Goal: Task Accomplishment & Management: Manage account settings

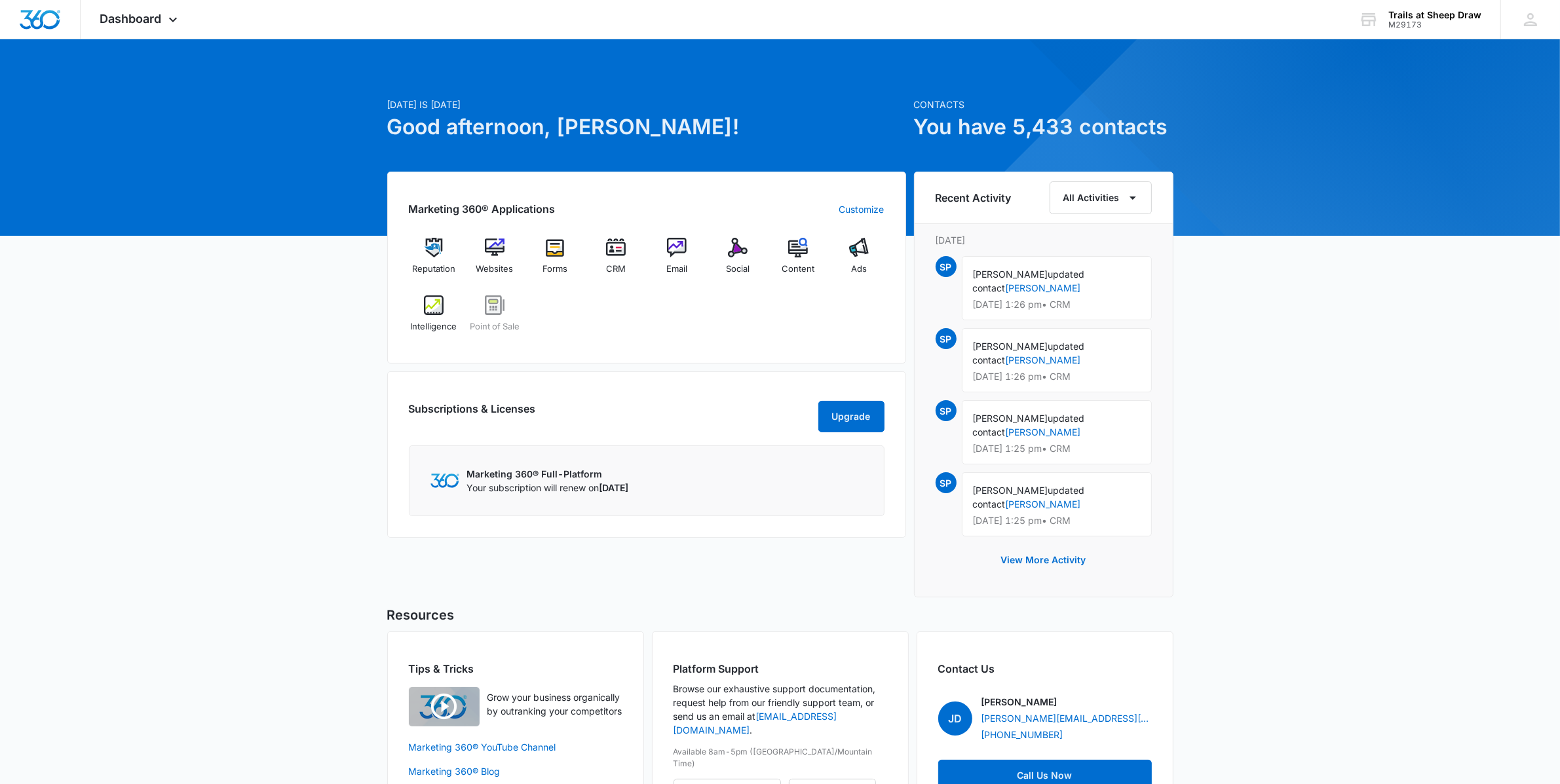
drag, startPoint x: 158, startPoint y: 23, endPoint x: 391, endPoint y: 41, distance: 233.7
click at [158, 23] on span "Dashboard" at bounding box center [131, 18] width 62 height 14
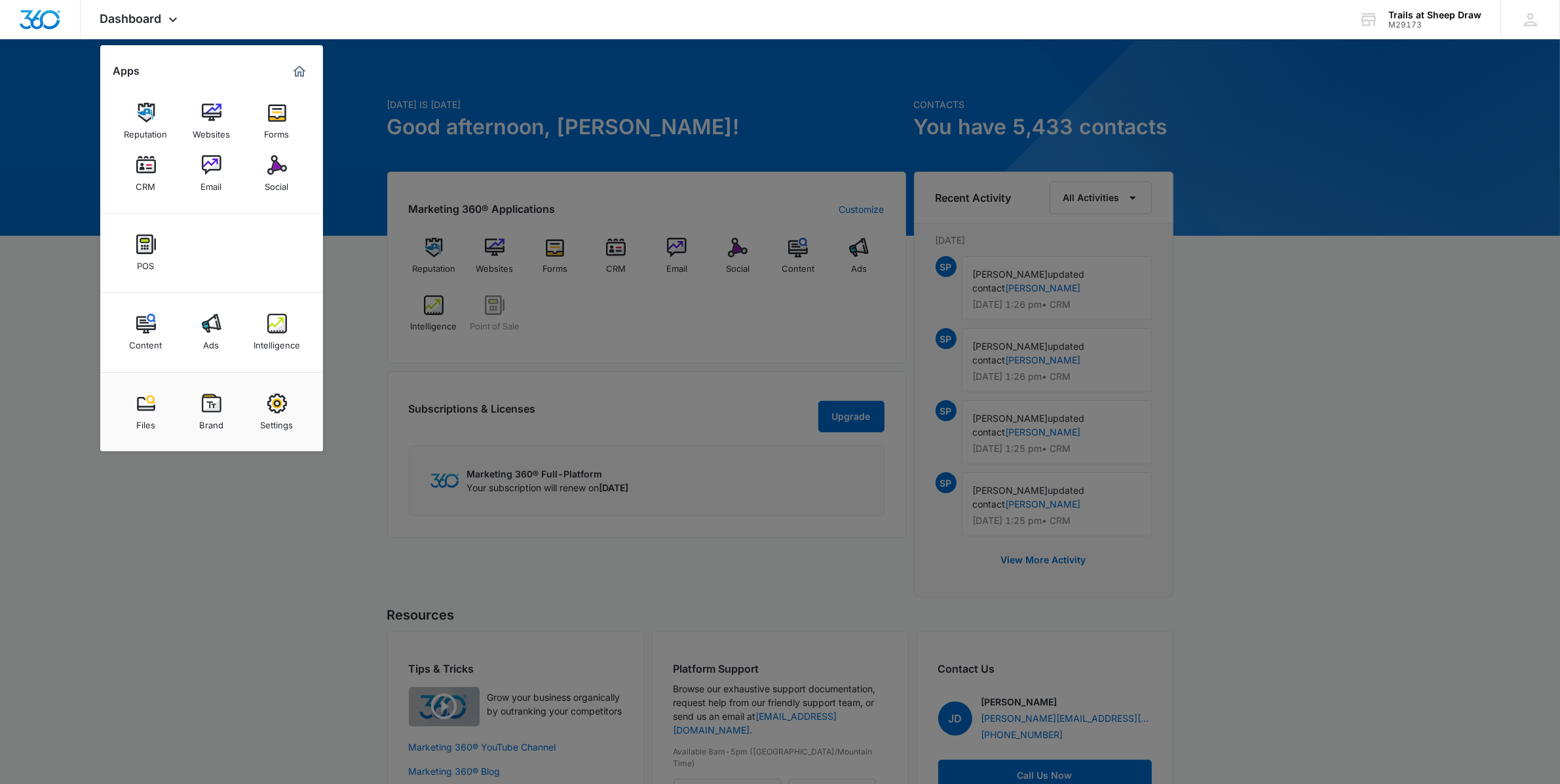
click at [279, 429] on div "Settings" at bounding box center [276, 421] width 33 height 17
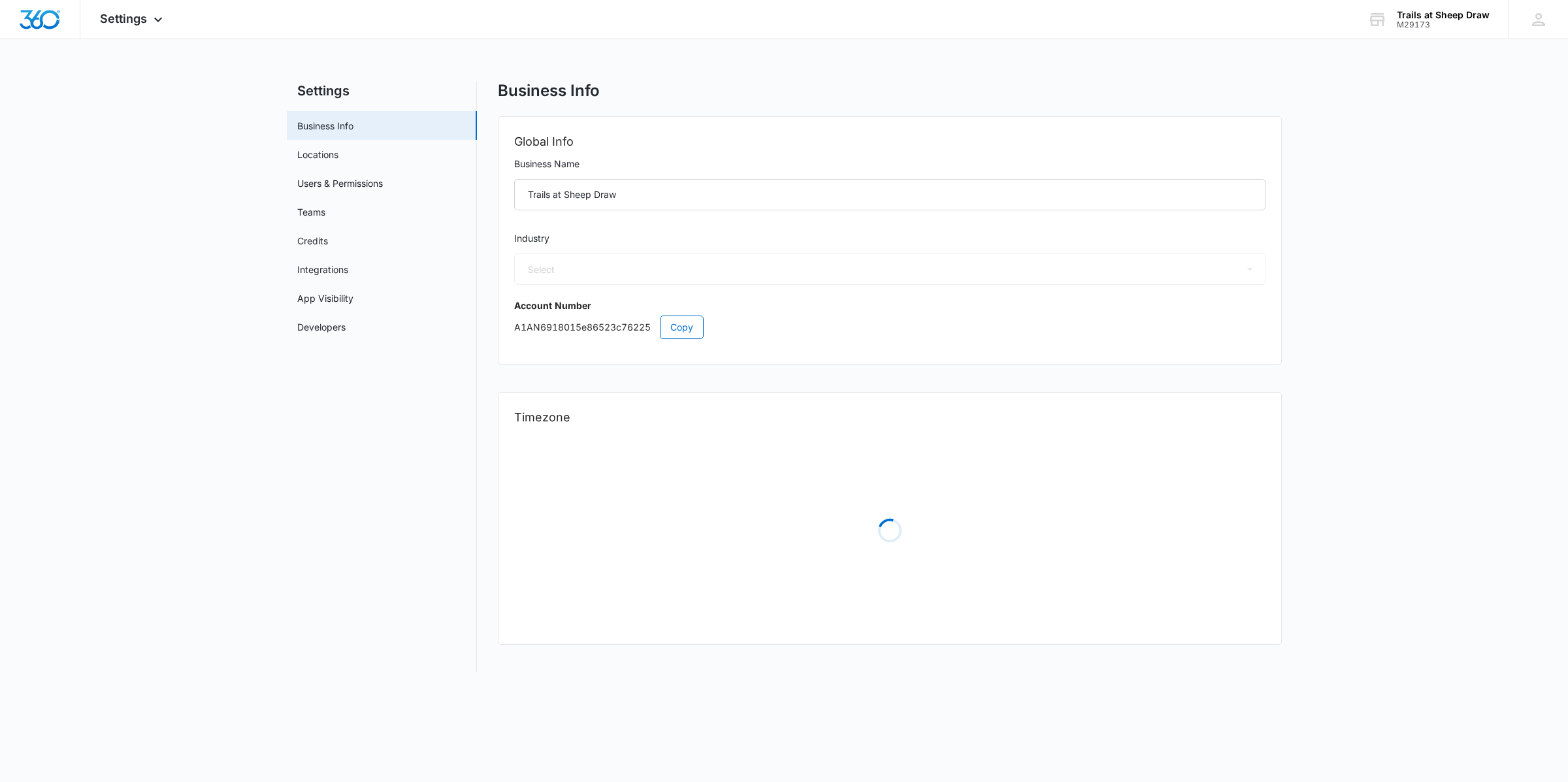
select select "35"
select select "US"
select select "America/[GEOGRAPHIC_DATA]"
click at [325, 187] on link "Users & Permissions" at bounding box center [340, 183] width 86 height 14
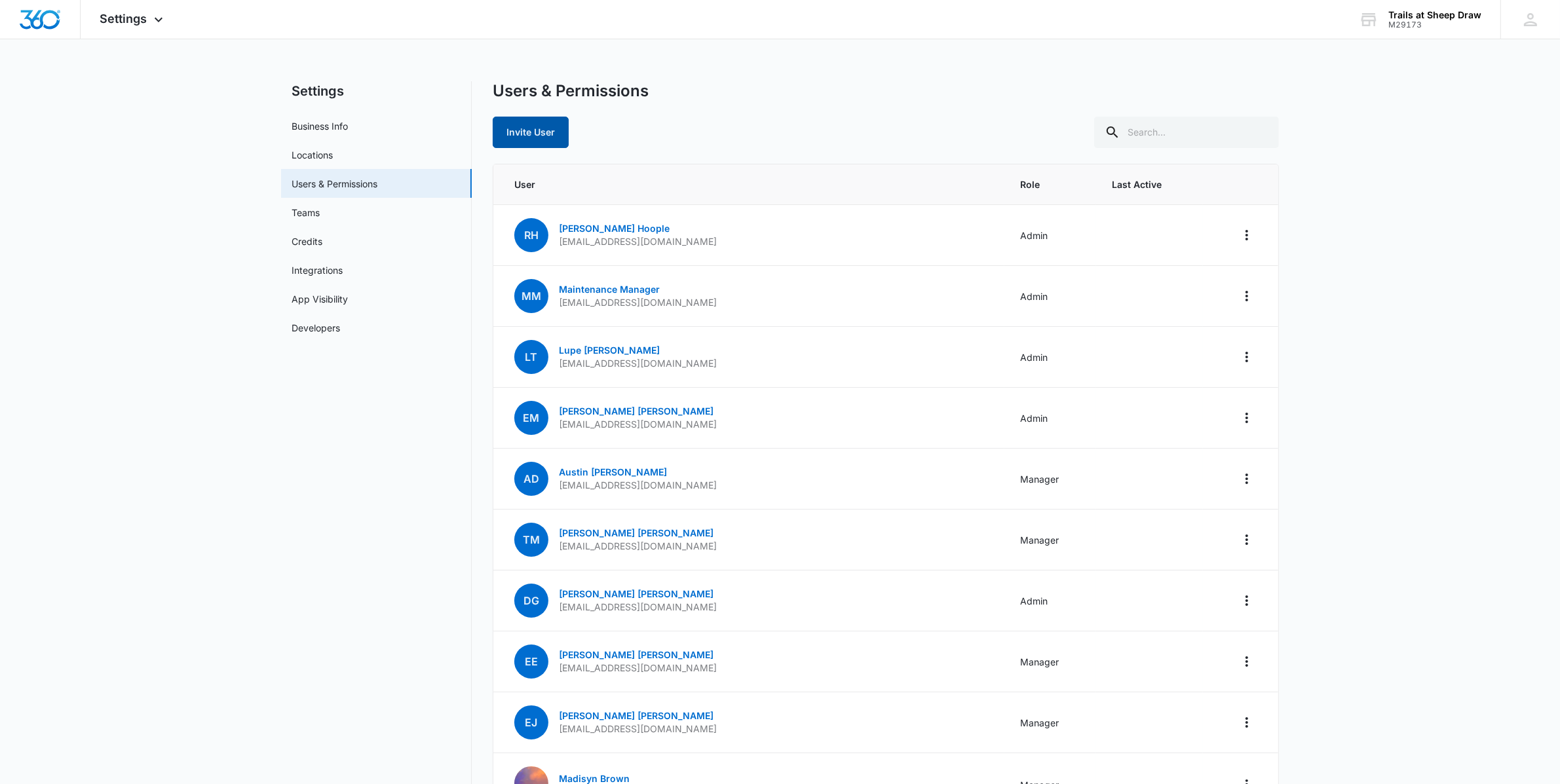
click at [537, 131] on button "Invite User" at bounding box center [530, 132] width 76 height 31
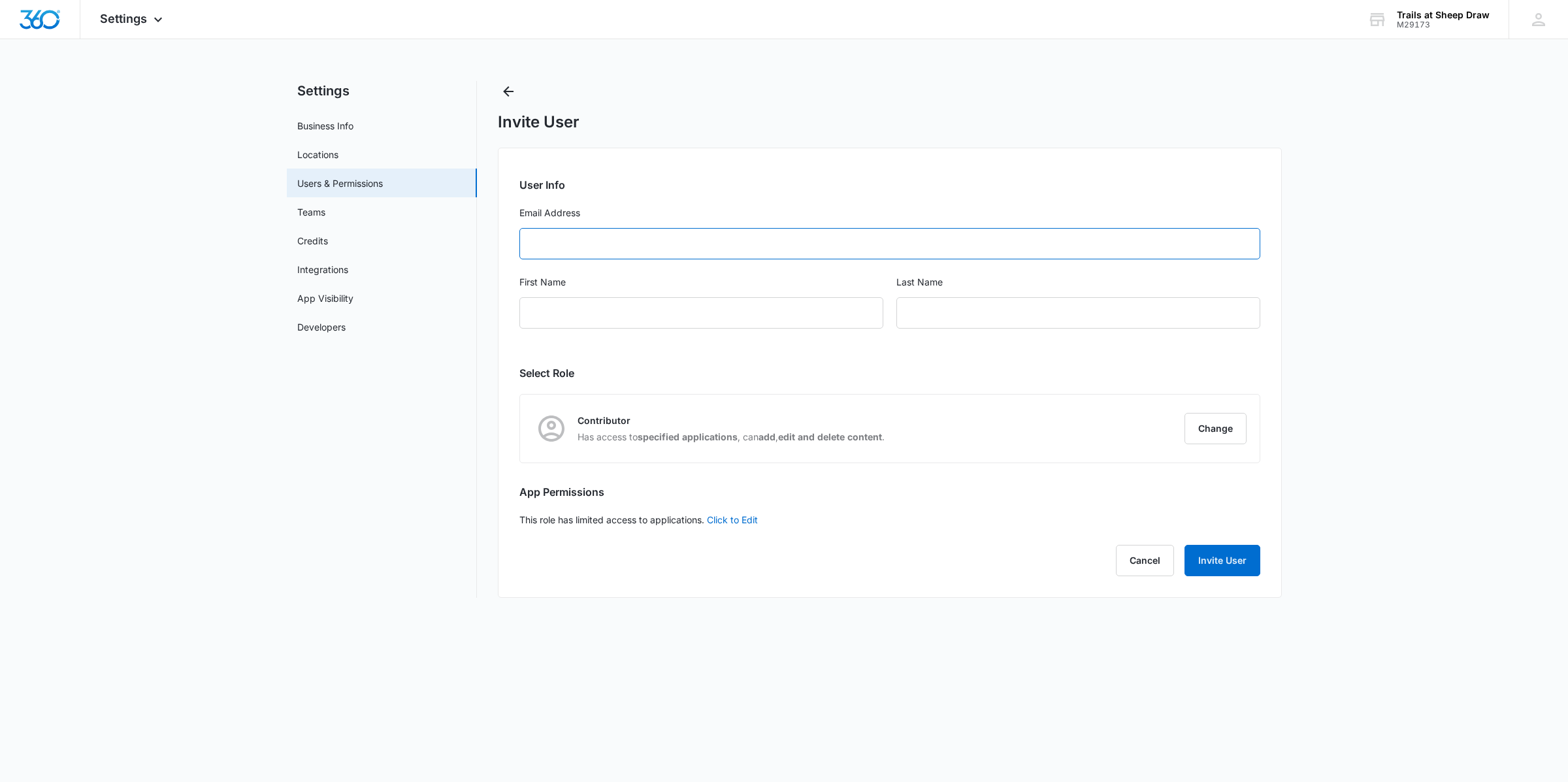
click at [613, 242] on input "Email Address" at bounding box center [890, 243] width 741 height 31
type input "[EMAIL_ADDRESS][DOMAIN_NAME]"
type input "[PERSON_NAME]"
click at [1237, 418] on button "Change" at bounding box center [1215, 428] width 62 height 31
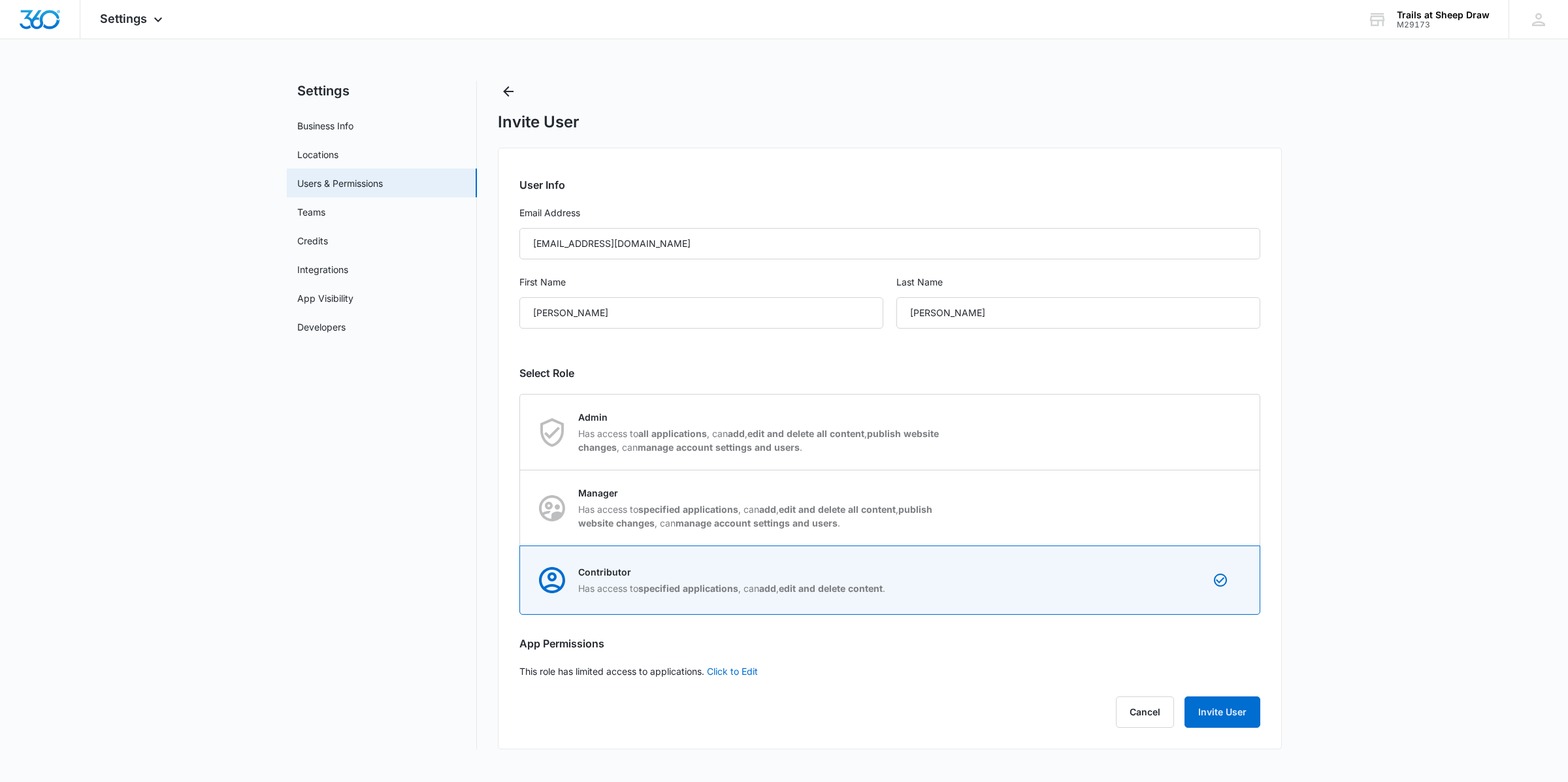
click at [687, 486] on p "Manager" at bounding box center [762, 492] width 367 height 14
click at [521, 507] on input "Manager Has access to specified applications , can add , edit and delete all co…" at bounding box center [520, 507] width 1 height 1
radio input "true"
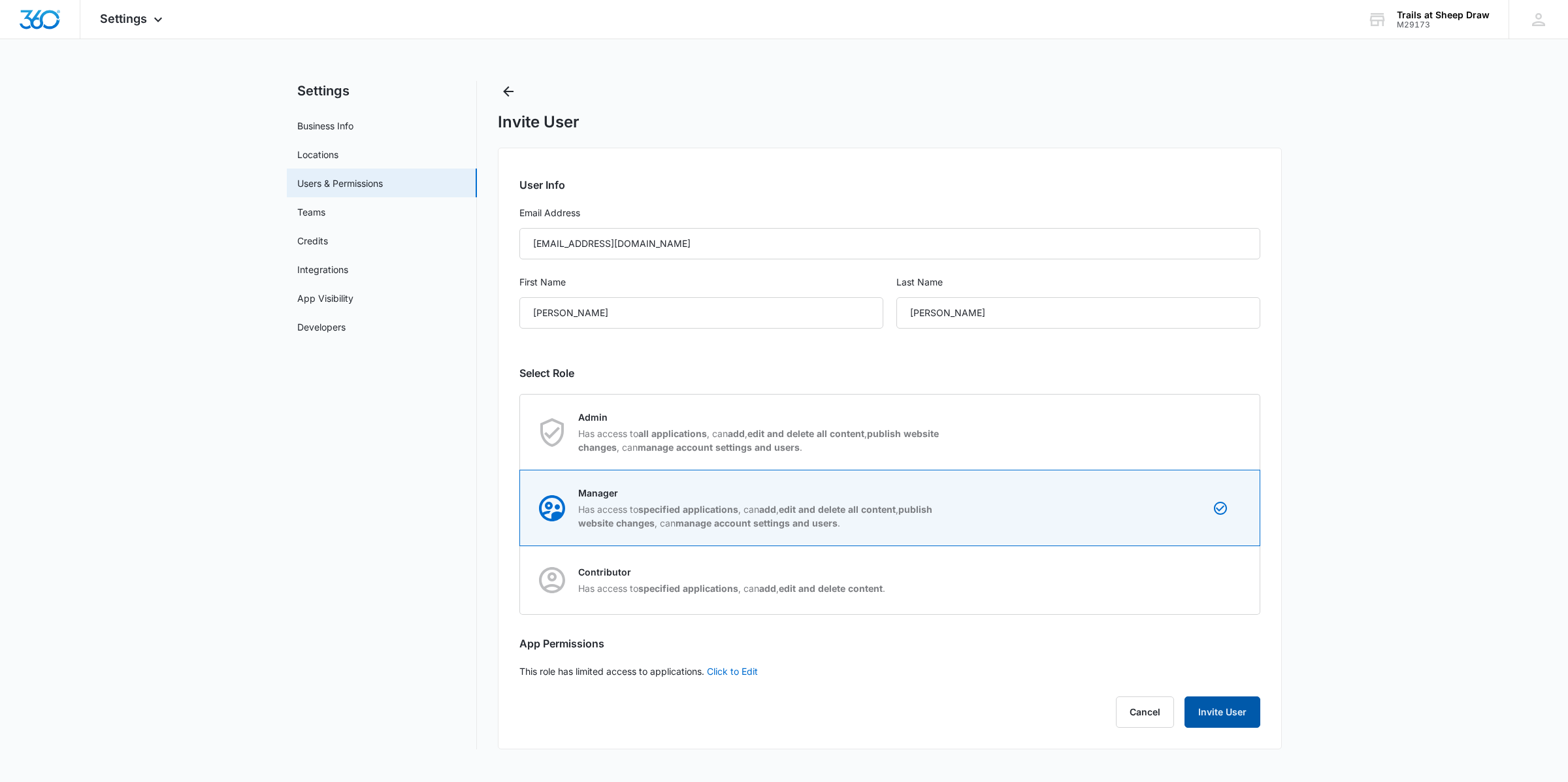
click at [1231, 714] on button "Invite User" at bounding box center [1222, 711] width 76 height 31
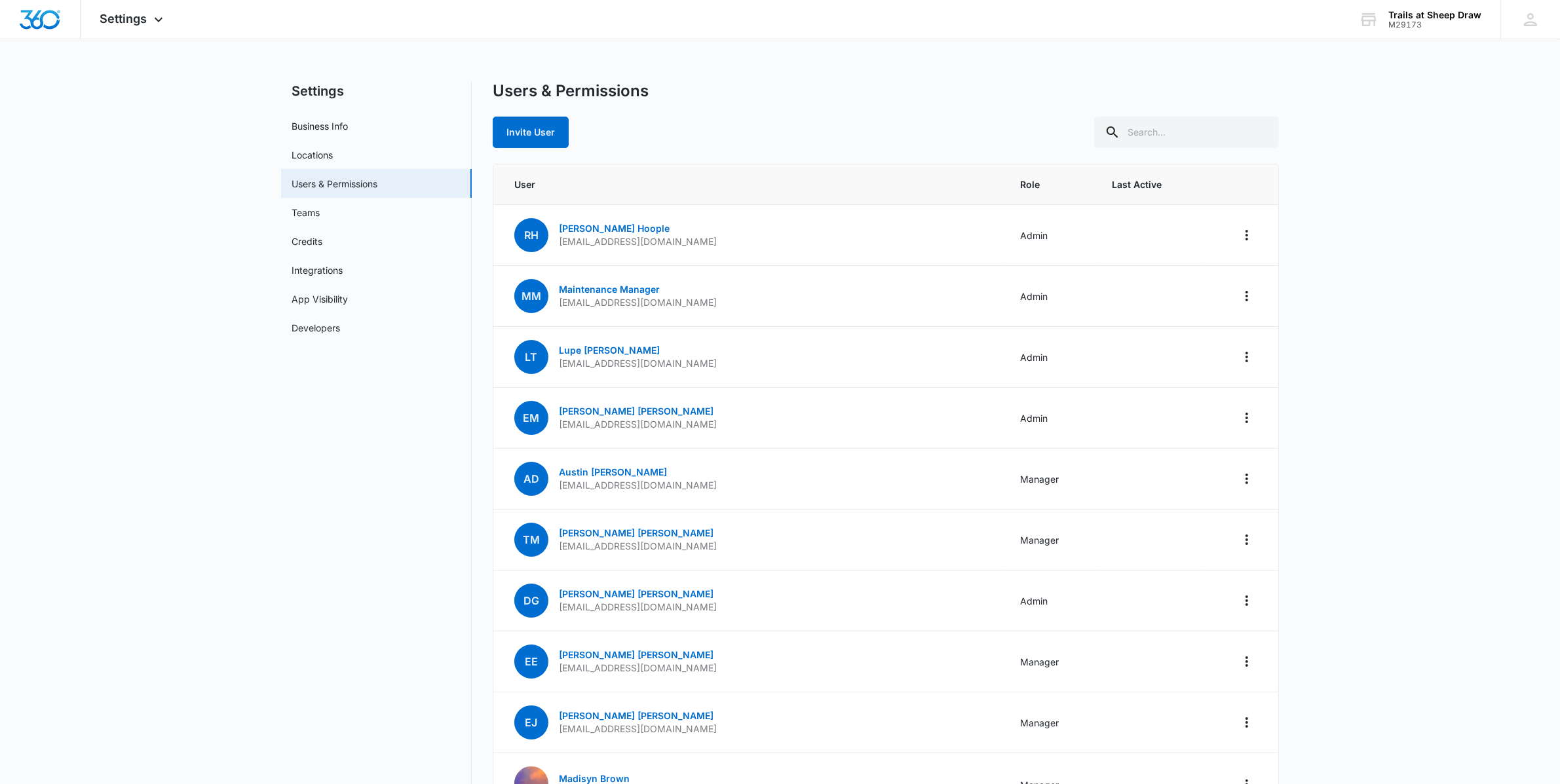
click at [1407, 22] on div "M29173" at bounding box center [1435, 24] width 93 height 9
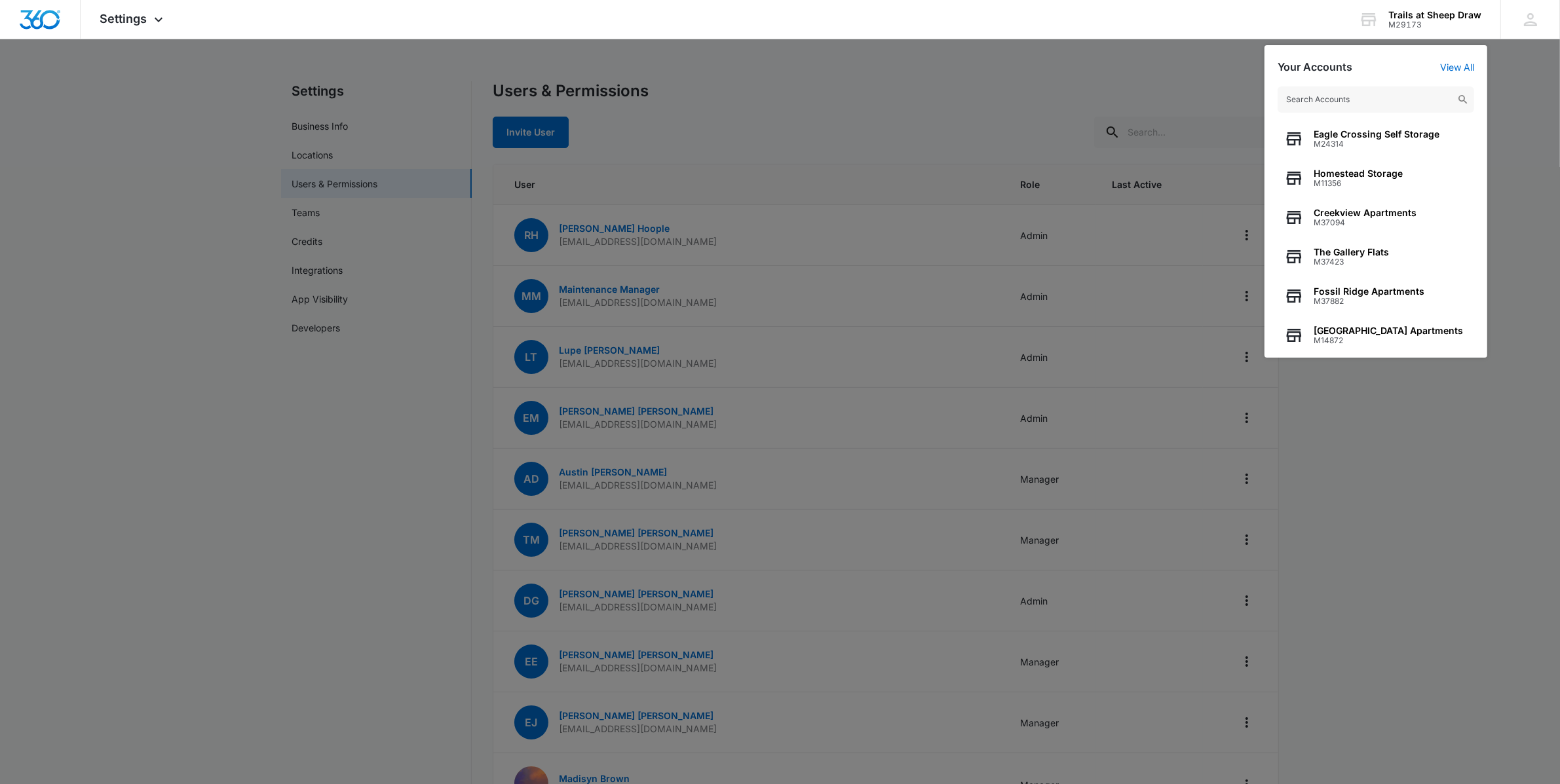
click at [1370, 292] on span "Fossil Ridge Apartments" at bounding box center [1369, 291] width 111 height 10
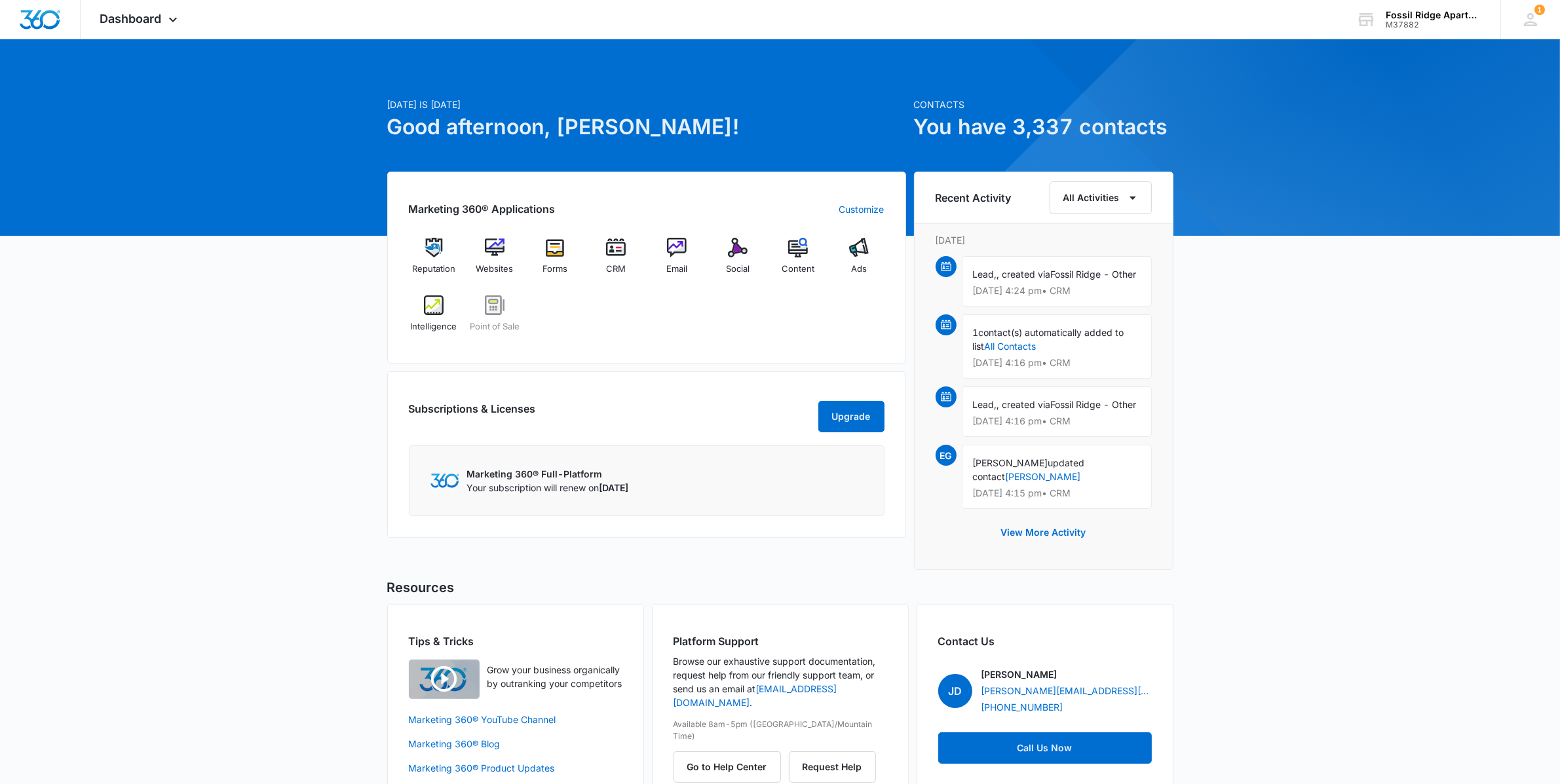
drag, startPoint x: 165, startPoint y: 14, endPoint x: 328, endPoint y: 64, distance: 170.5
click at [165, 14] on icon at bounding box center [173, 20] width 16 height 16
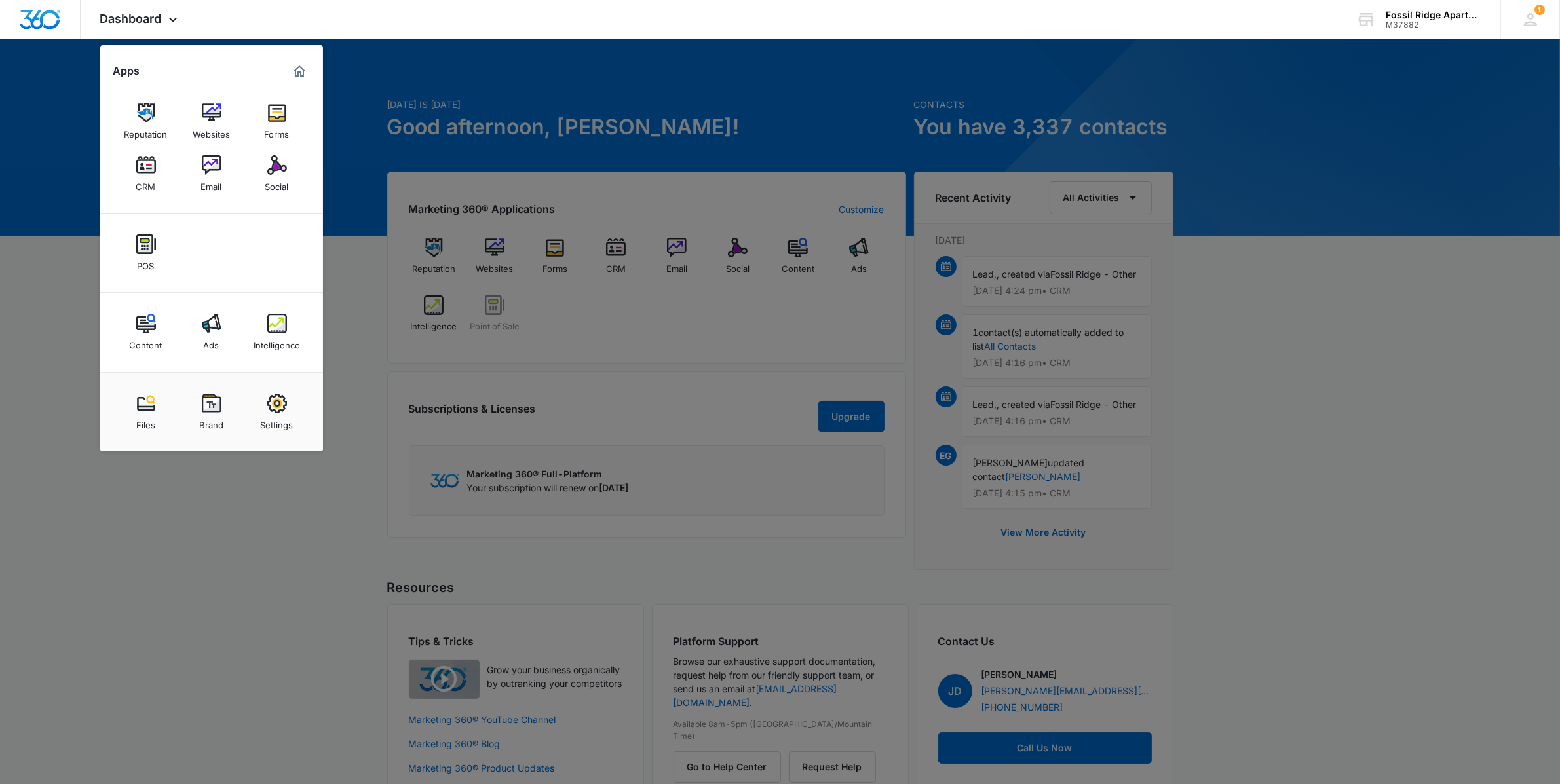
drag, startPoint x: 272, startPoint y: 414, endPoint x: 275, endPoint y: 407, distance: 7.6
click at [272, 413] on link "Settings" at bounding box center [277, 412] width 50 height 50
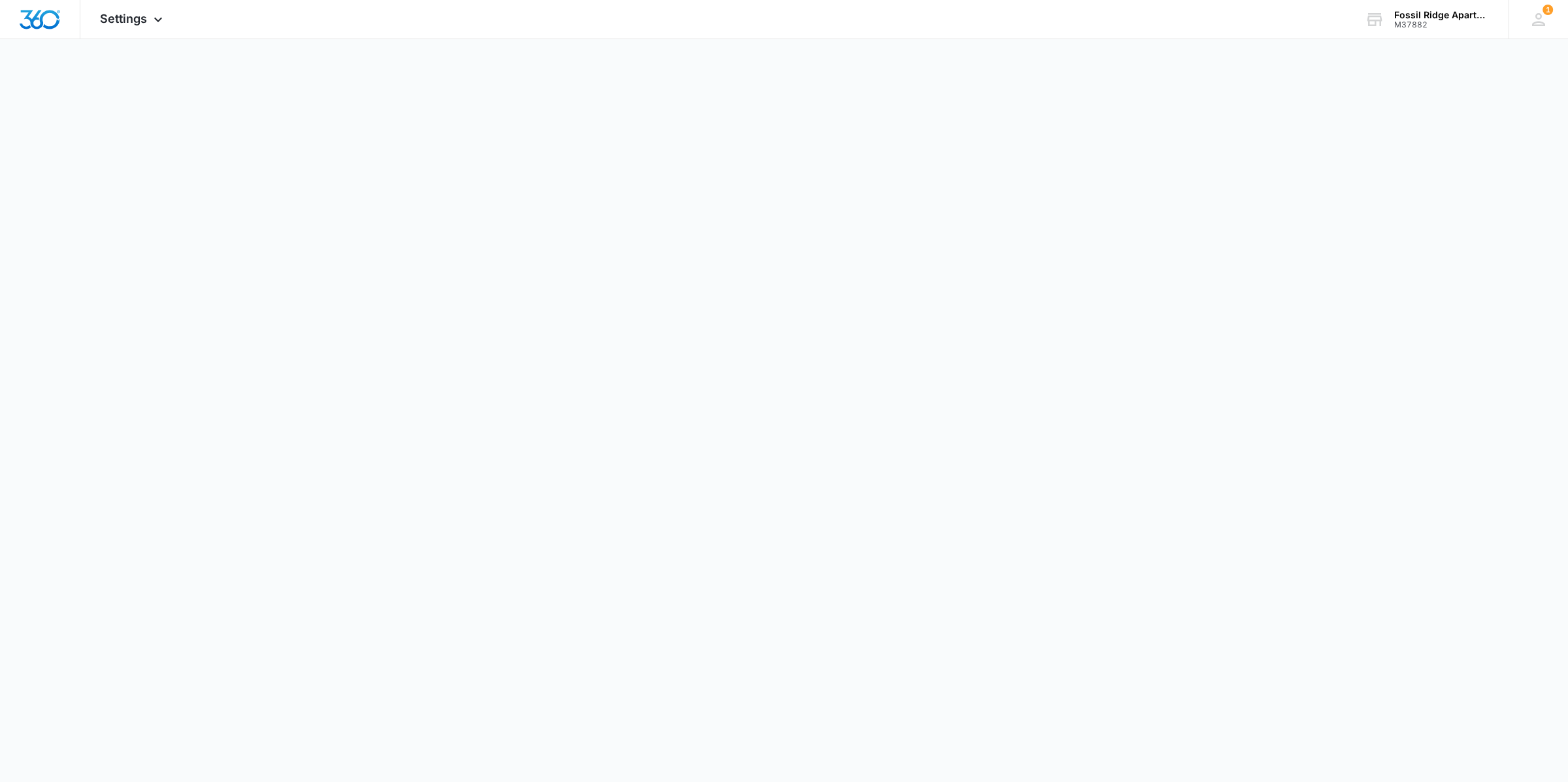
select select "35"
select select "US"
select select "America/[GEOGRAPHIC_DATA]"
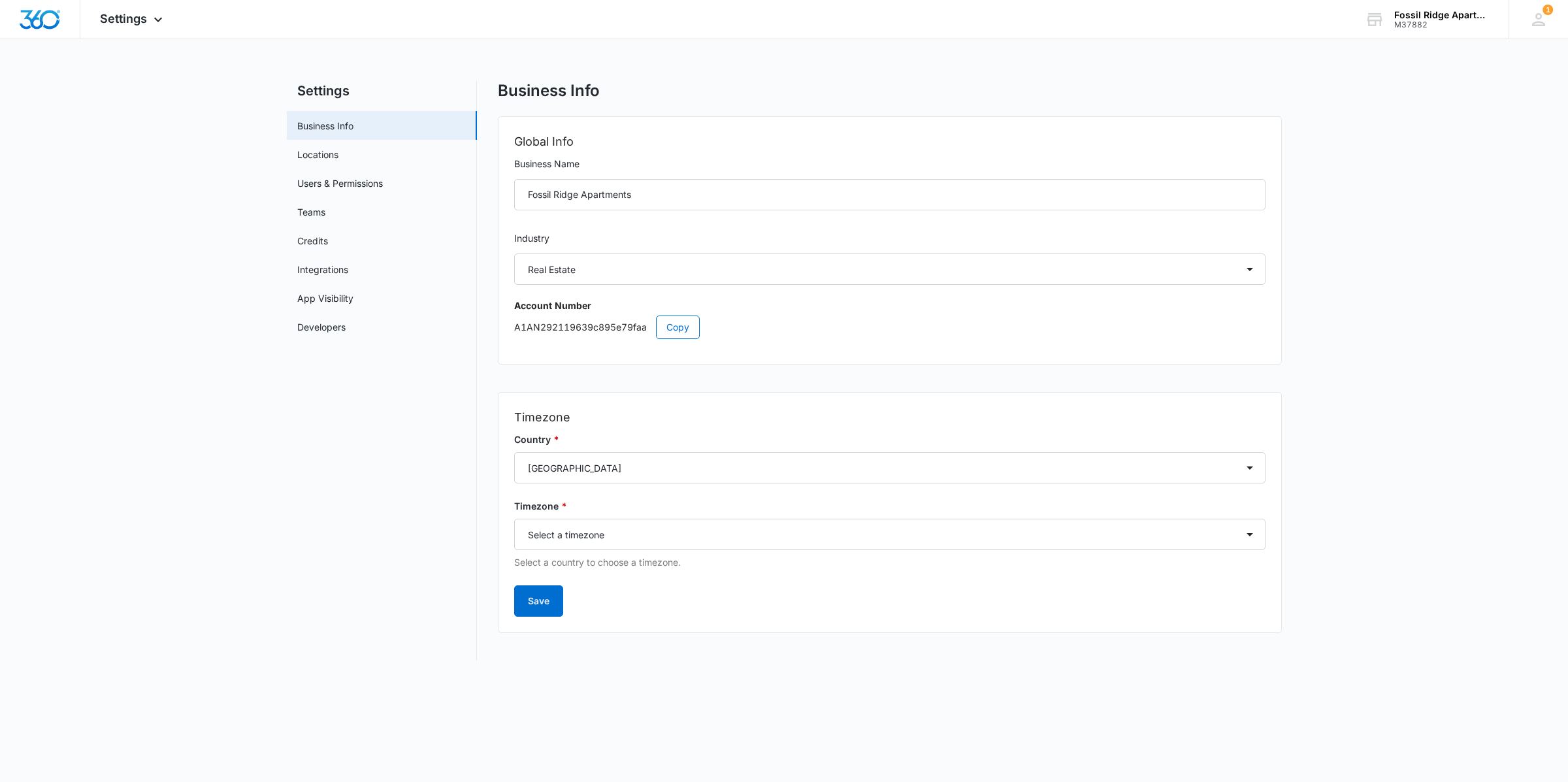
click at [321, 178] on link "Users & Permissions" at bounding box center [340, 183] width 86 height 14
